Goal: Book appointment/travel/reservation

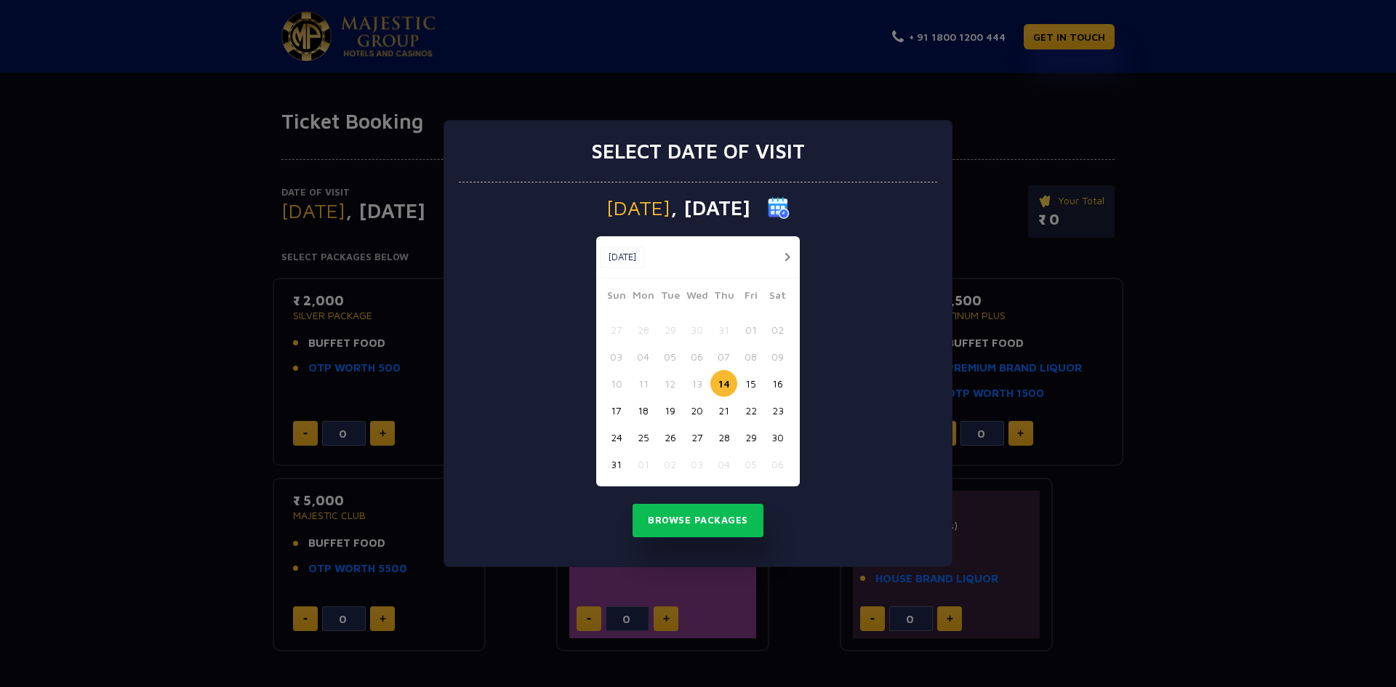
click at [1094, 114] on div "Select date of visit [DATE] [DATE] [DATE] Sun Mon Tue Wed Thu Fri Sat 27 28 29 …" at bounding box center [698, 343] width 1396 height 687
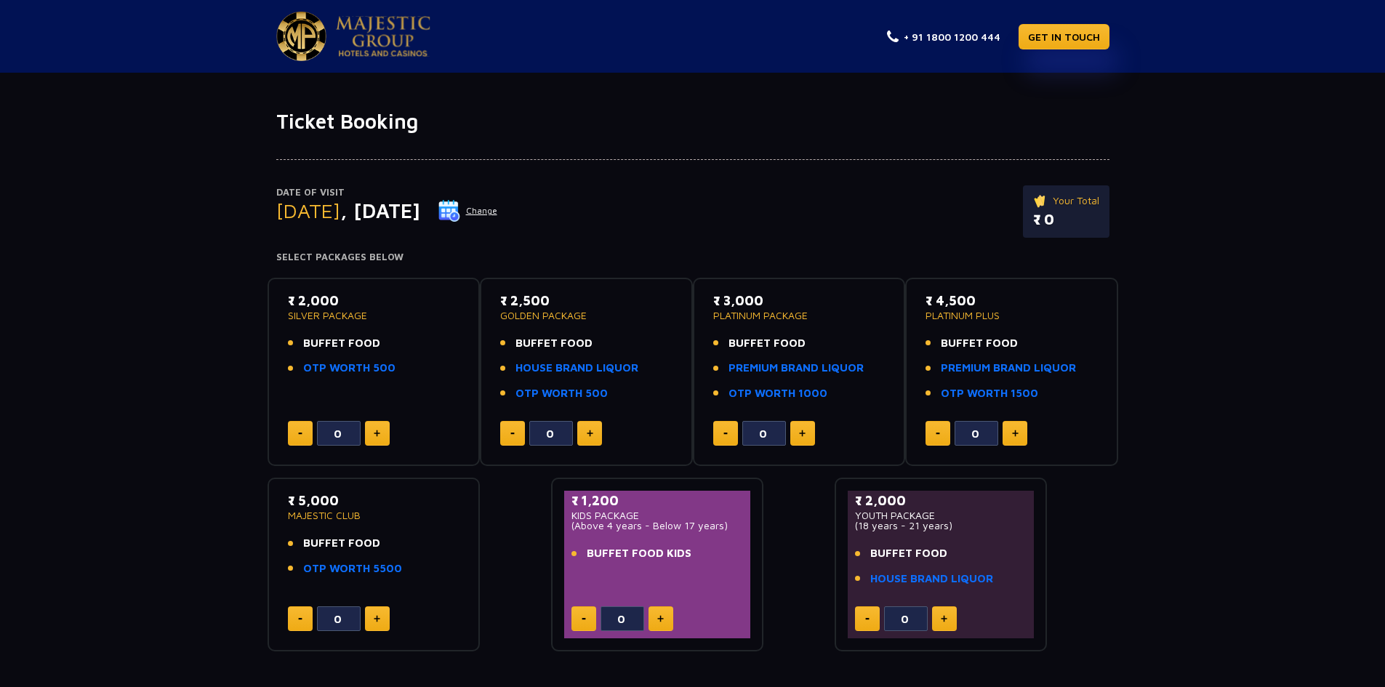
click at [498, 207] on button "Change" at bounding box center [468, 210] width 60 height 23
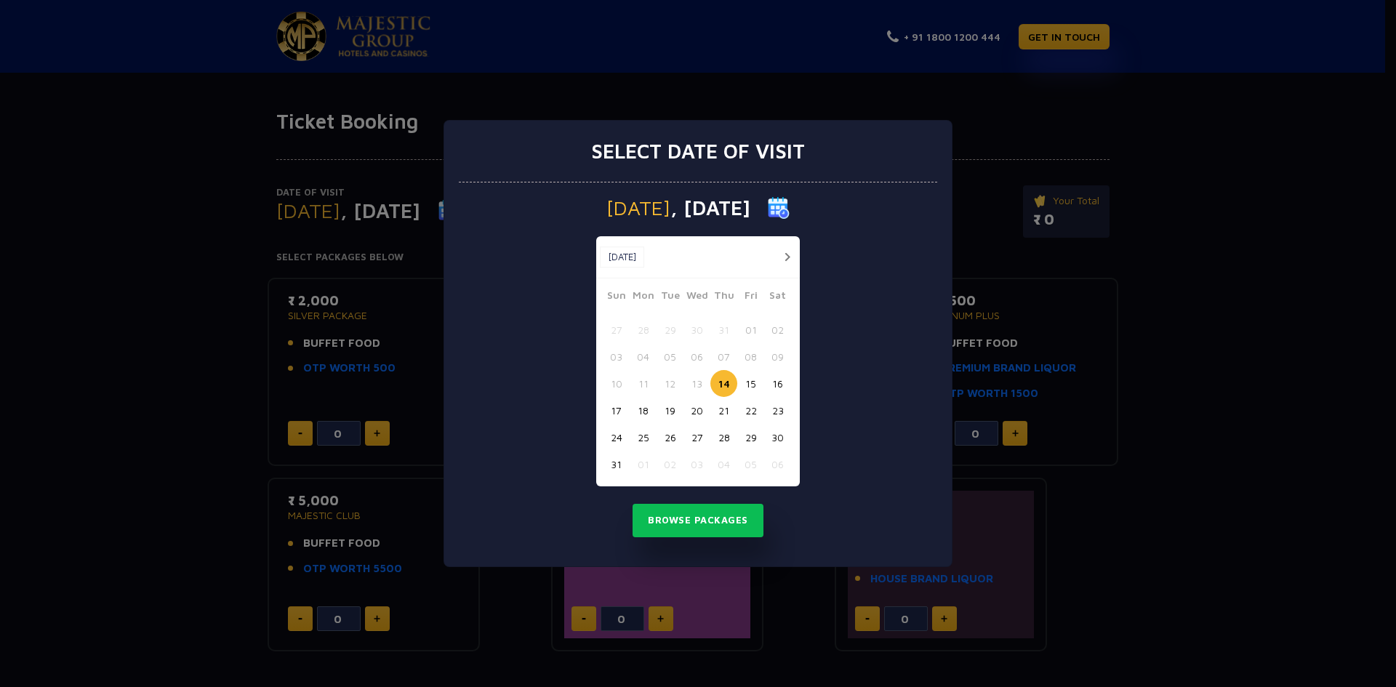
click at [649, 411] on button "18" at bounding box center [643, 410] width 27 height 27
click at [690, 516] on button "Browse Packages" at bounding box center [698, 520] width 131 height 33
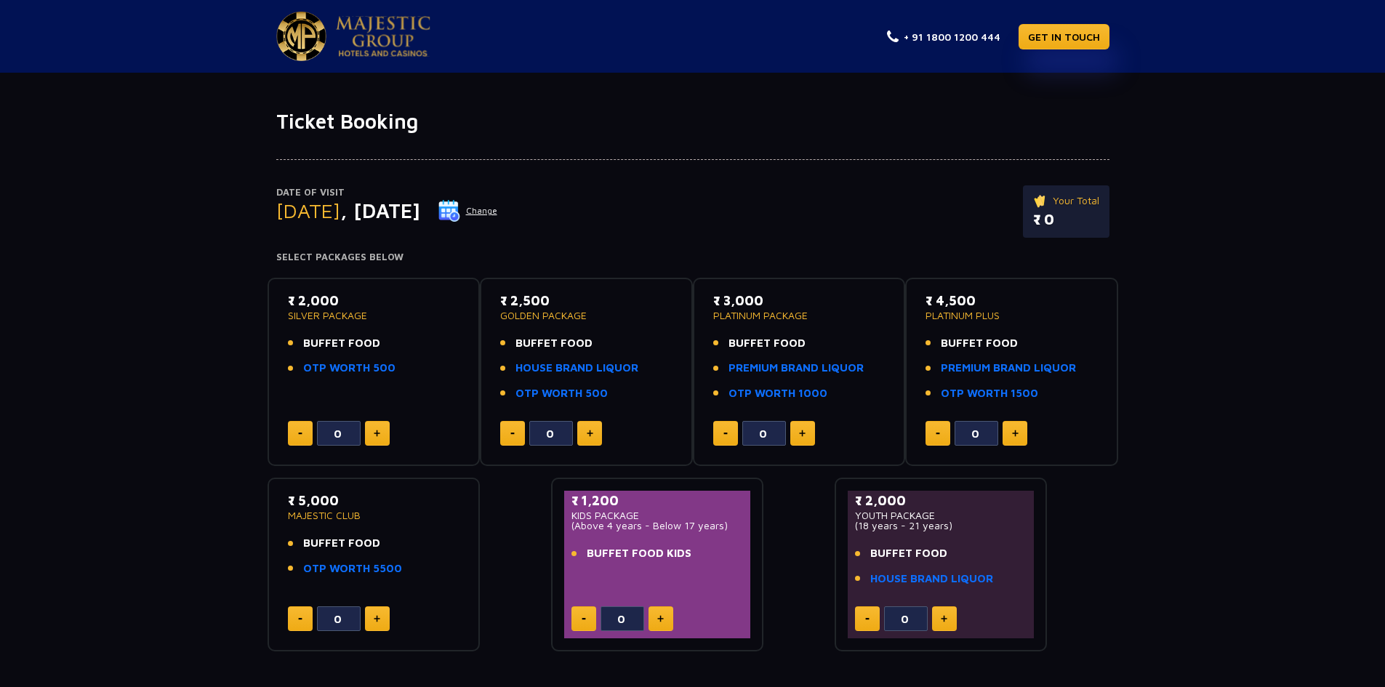
click at [498, 207] on button "Change" at bounding box center [468, 210] width 60 height 23
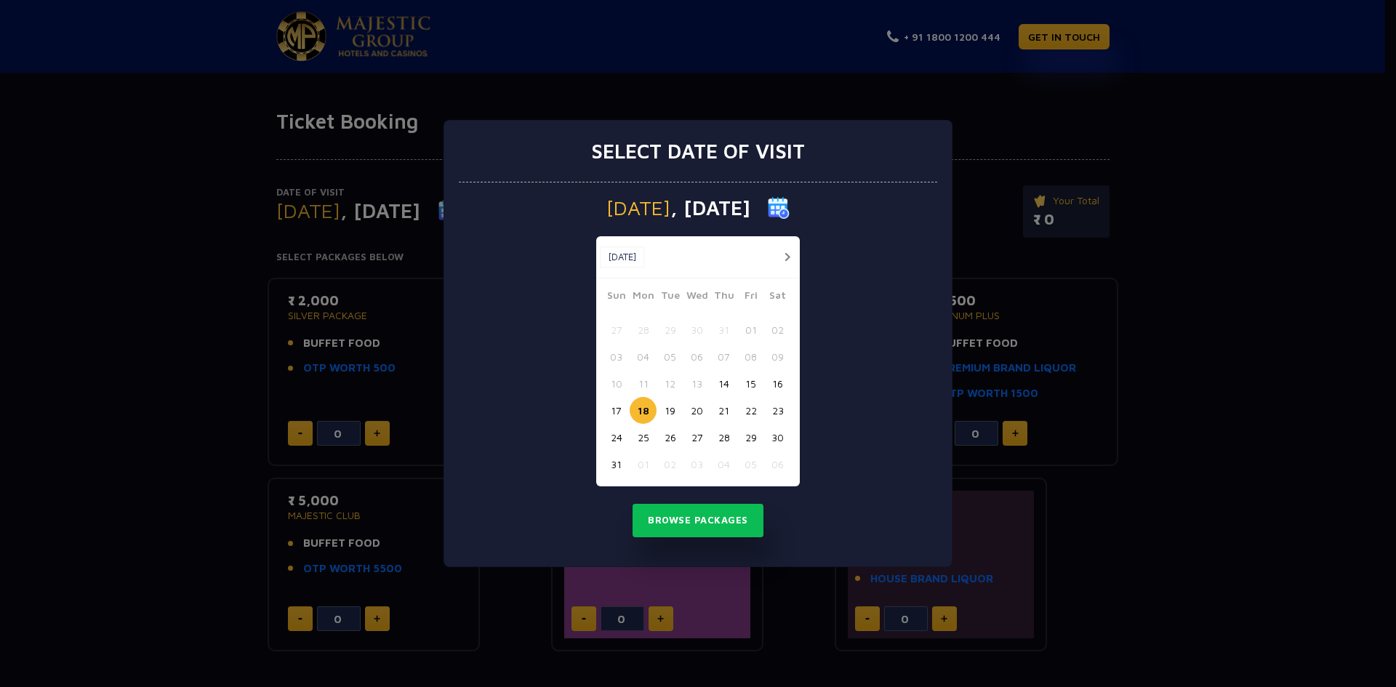
click at [618, 412] on button "17" at bounding box center [616, 410] width 27 height 27
click at [684, 513] on button "Browse Packages" at bounding box center [698, 520] width 131 height 33
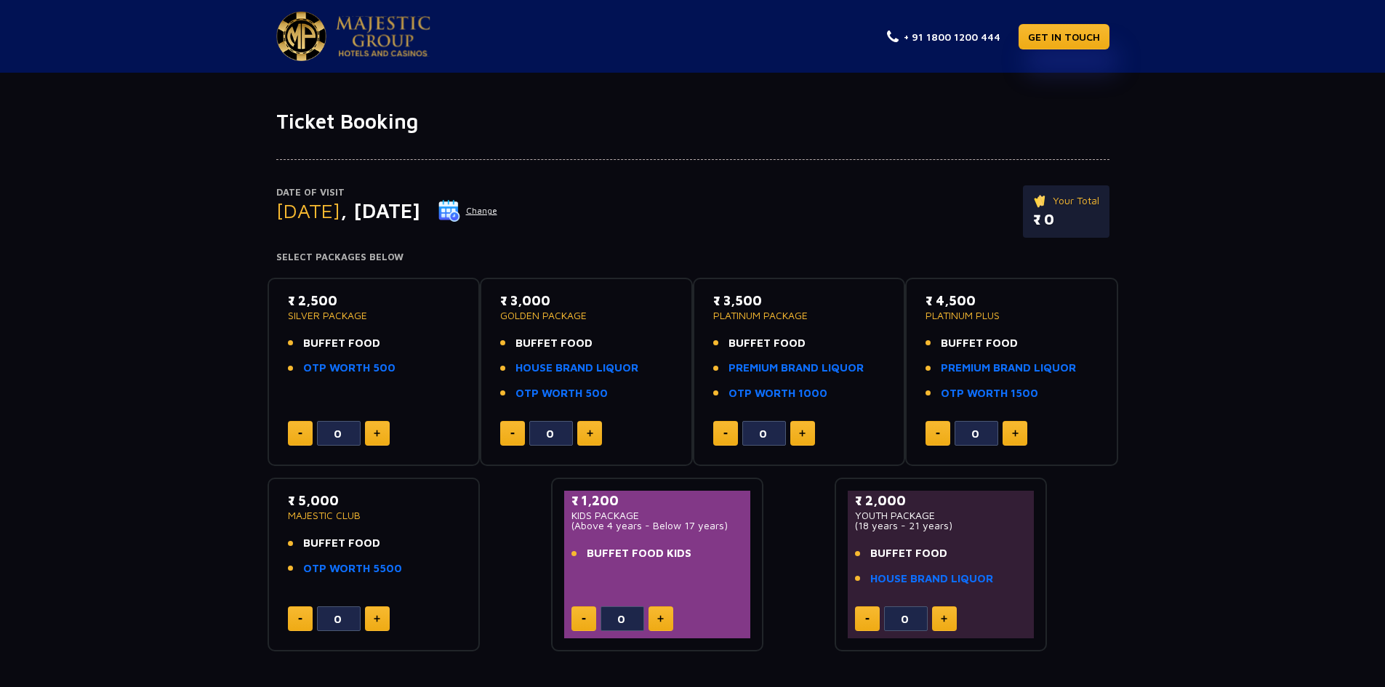
click at [498, 209] on button "Change" at bounding box center [468, 210] width 60 height 23
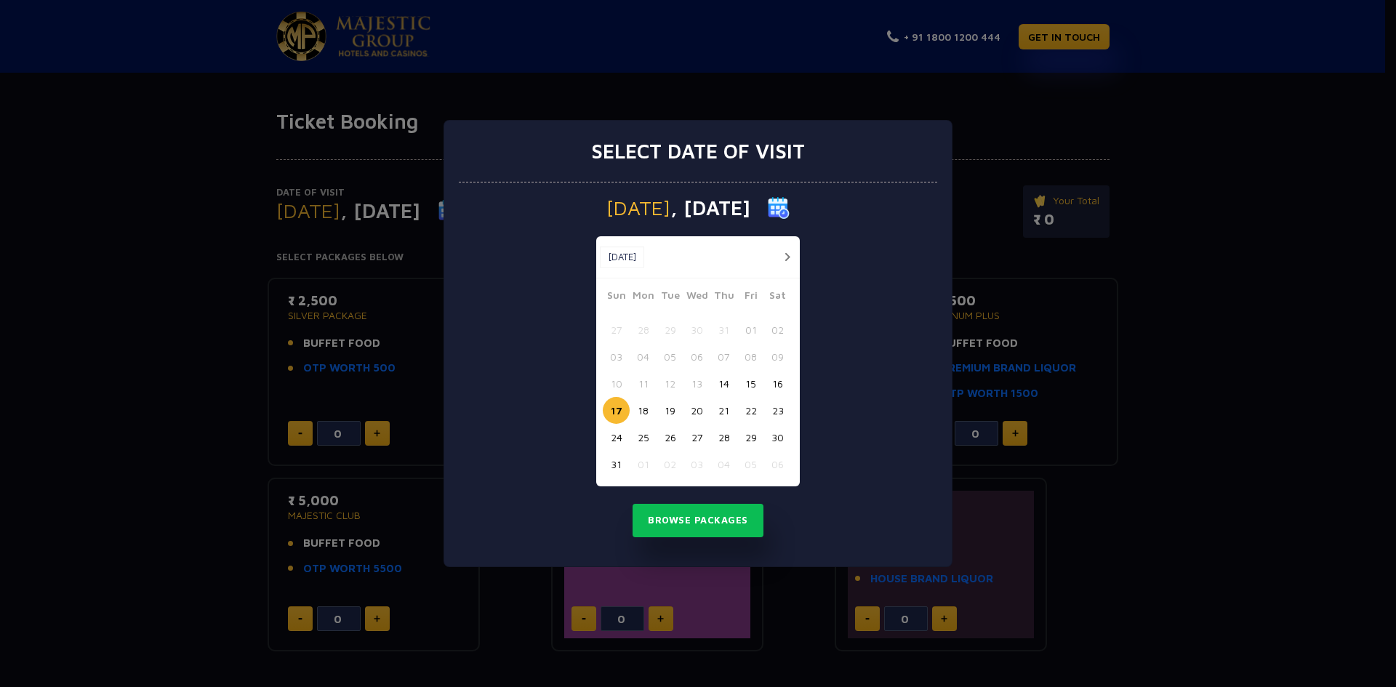
click at [651, 416] on button "18" at bounding box center [643, 410] width 27 height 27
click at [696, 513] on button "Browse Packages" at bounding box center [698, 520] width 131 height 33
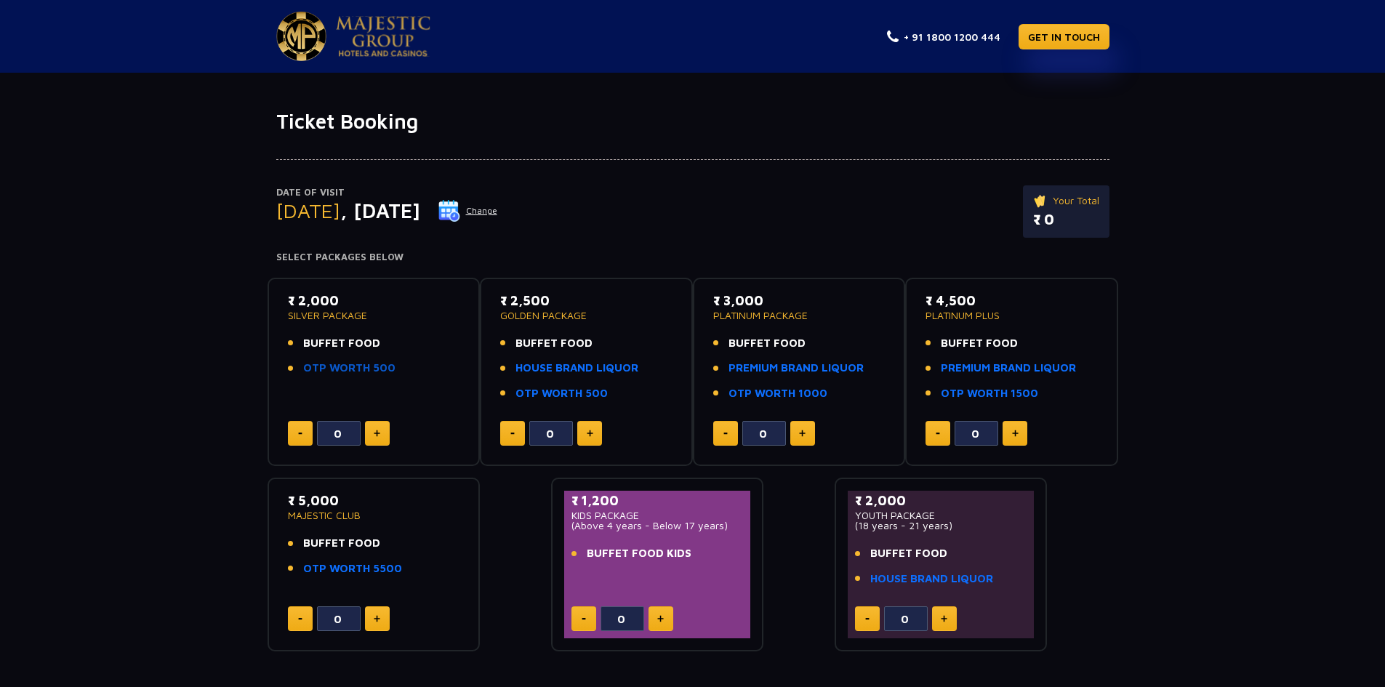
click at [348, 365] on link "OTP WORTH 500" at bounding box center [349, 368] width 92 height 17
click at [369, 435] on button at bounding box center [377, 433] width 25 height 25
click at [375, 435] on img at bounding box center [377, 433] width 7 height 7
type input "2"
click at [596, 435] on button at bounding box center [589, 433] width 25 height 25
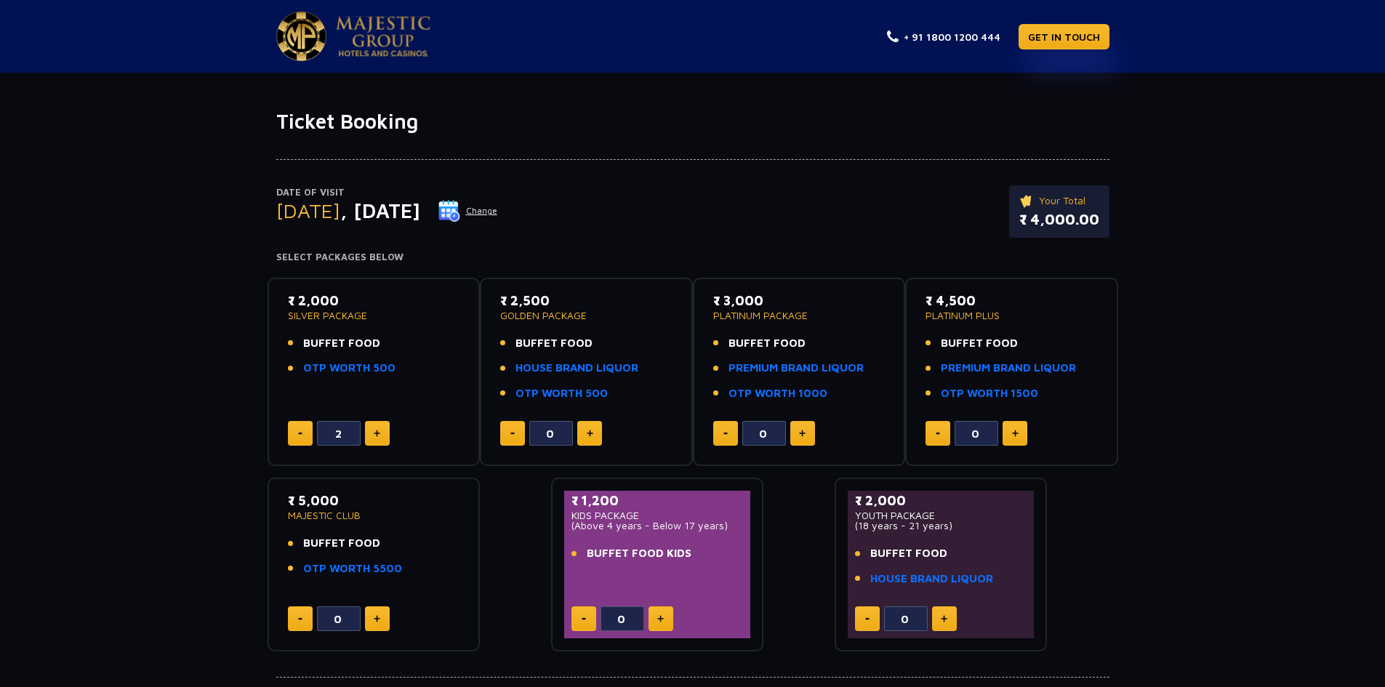
type input "1"
